Goal: Information Seeking & Learning: Learn about a topic

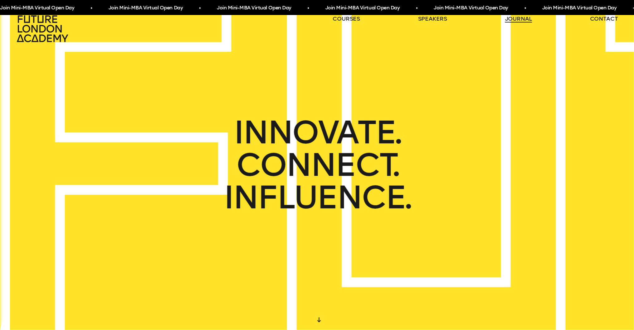
click at [519, 16] on link "journal" at bounding box center [518, 18] width 27 height 7
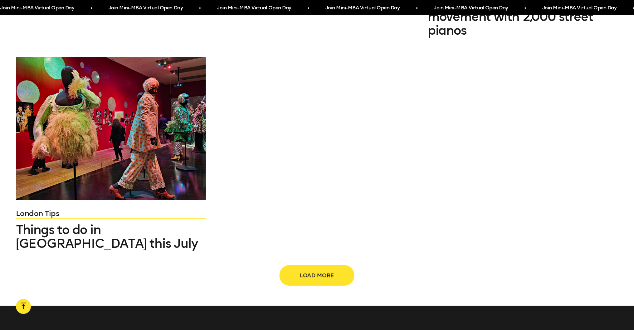
scroll to position [1009, 0]
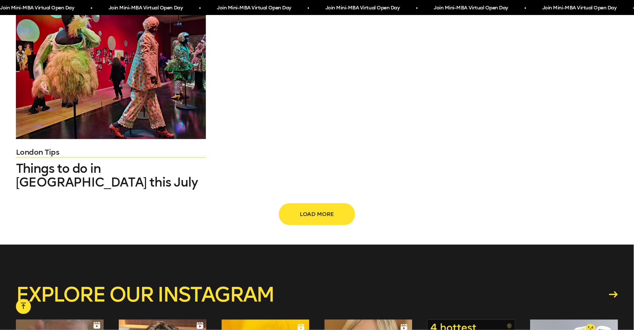
click at [307, 204] on button "Load more" at bounding box center [317, 214] width 75 height 21
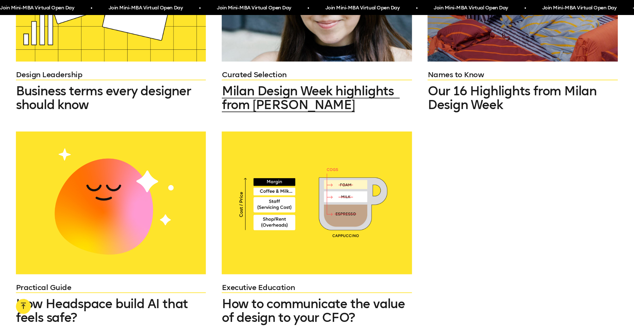
scroll to position [1542, 0]
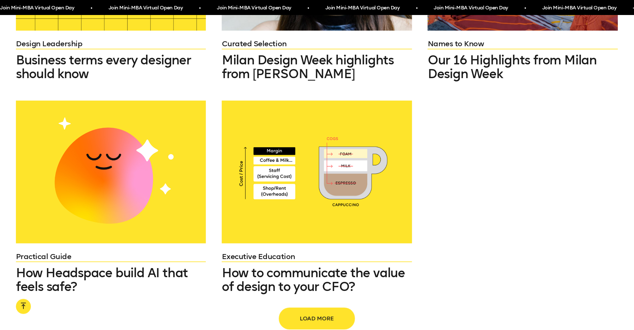
click at [320, 312] on span "Load more" at bounding box center [317, 318] width 55 height 12
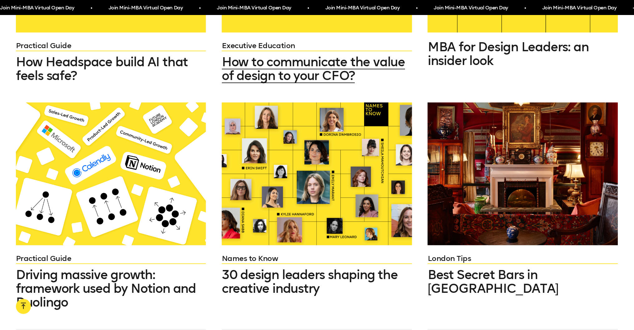
scroll to position [1798, 0]
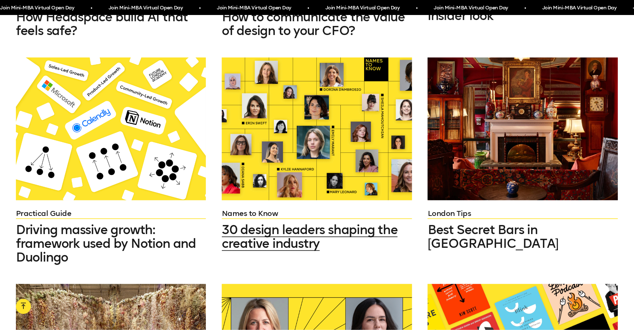
click at [344, 101] on div at bounding box center [317, 128] width 190 height 143
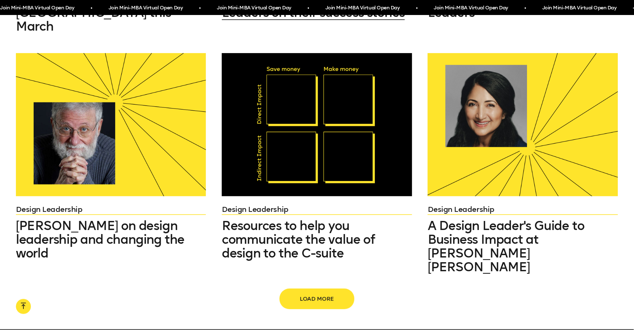
scroll to position [2259, 0]
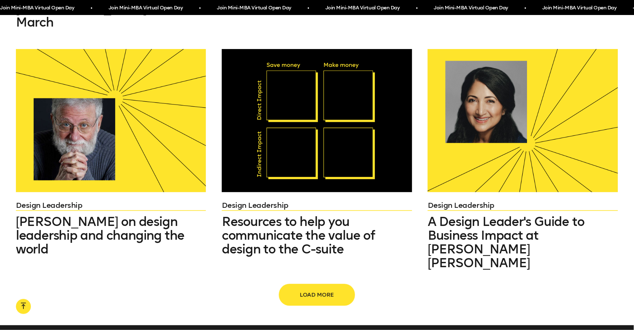
click at [303, 289] on span "Load more" at bounding box center [317, 295] width 55 height 12
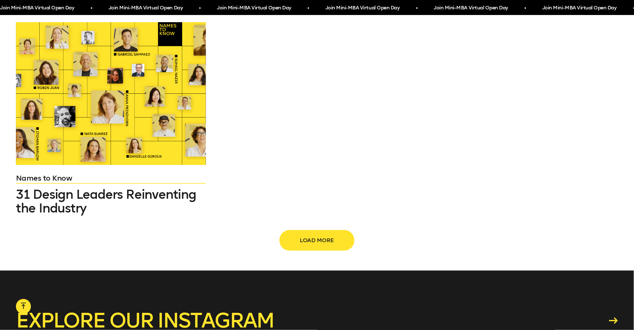
scroll to position [3200, 0]
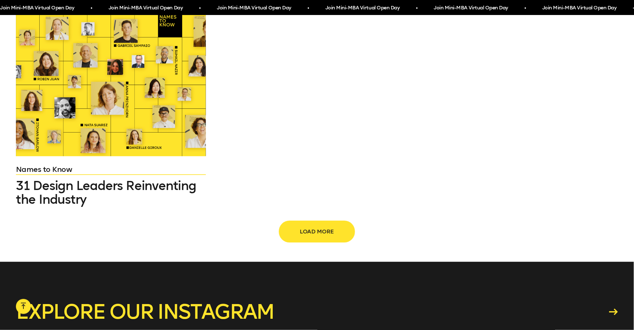
click at [304, 225] on span "Load more" at bounding box center [317, 231] width 55 height 12
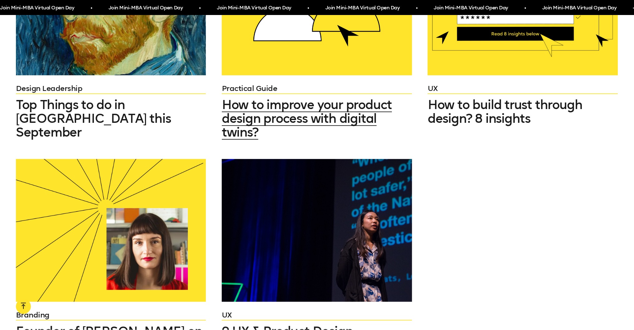
scroll to position [3737, 0]
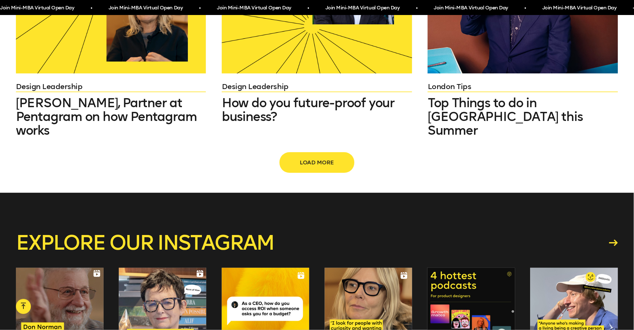
scroll to position [4620, 0]
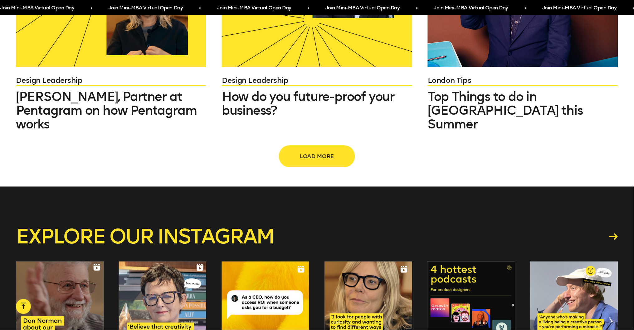
click at [333, 150] on span "Load more" at bounding box center [317, 156] width 55 height 12
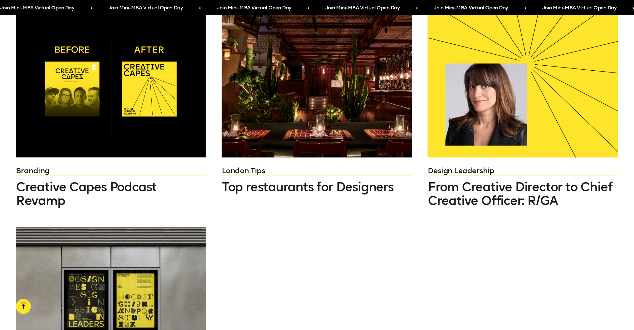
scroll to position [5222, 0]
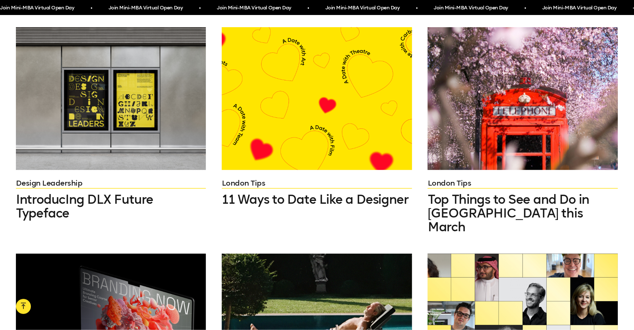
scroll to position [5455, 0]
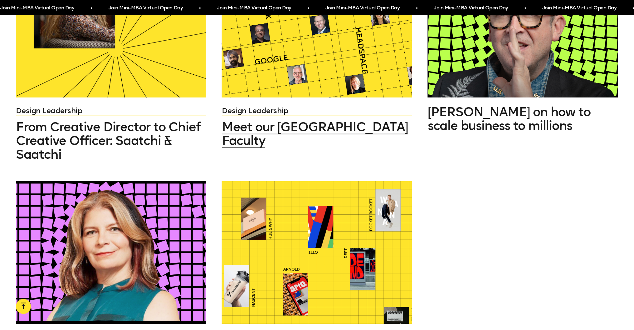
scroll to position [5908, 0]
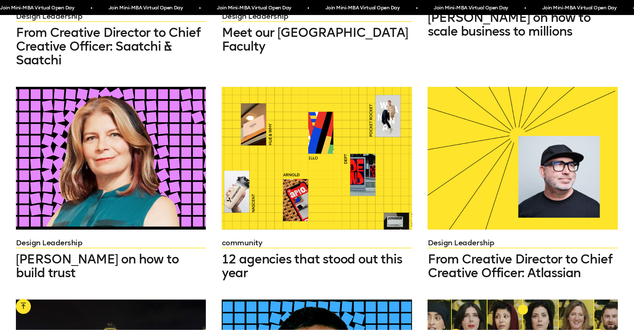
scroll to position [5984, 0]
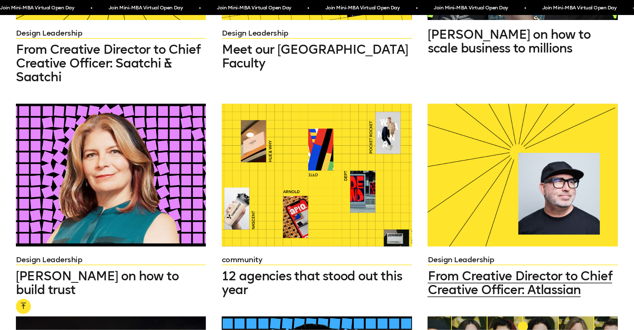
click at [482, 268] on span "From Creative Director to Chief Creative Officer: Atlassian" at bounding box center [520, 282] width 185 height 29
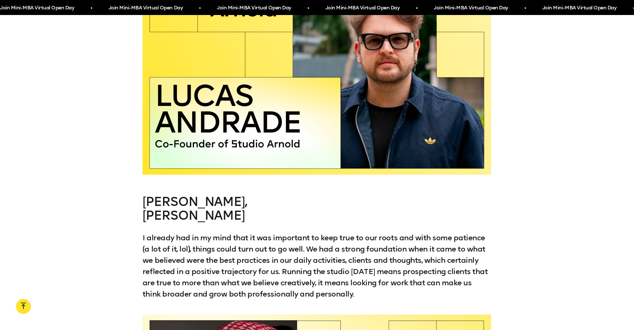
scroll to position [5451, 0]
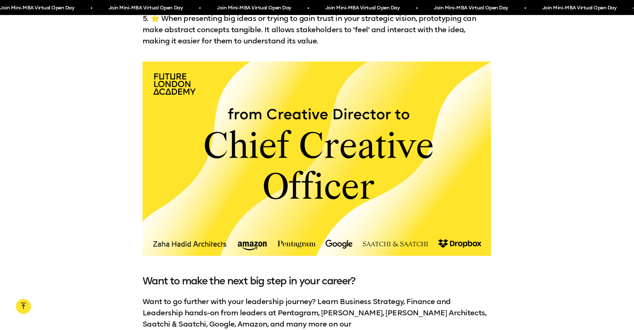
scroll to position [1243, 0]
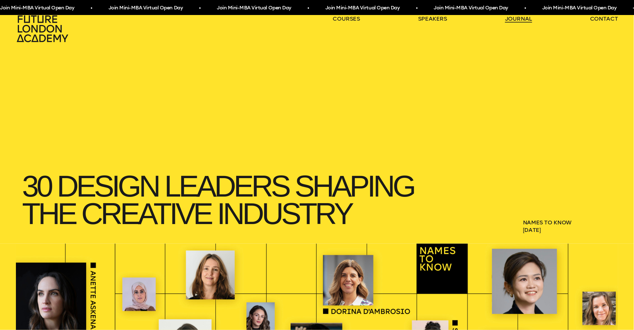
click at [519, 21] on link "journal" at bounding box center [518, 18] width 27 height 7
